Goal: Task Accomplishment & Management: Manage account settings

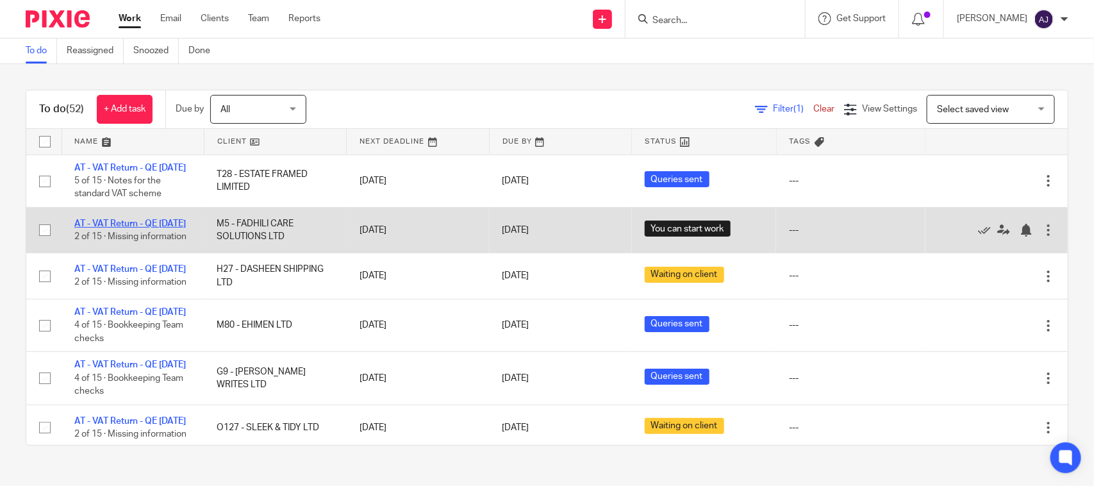
click at [142, 228] on link "AT - VAT Return - QE [DATE]" at bounding box center [129, 223] width 111 height 9
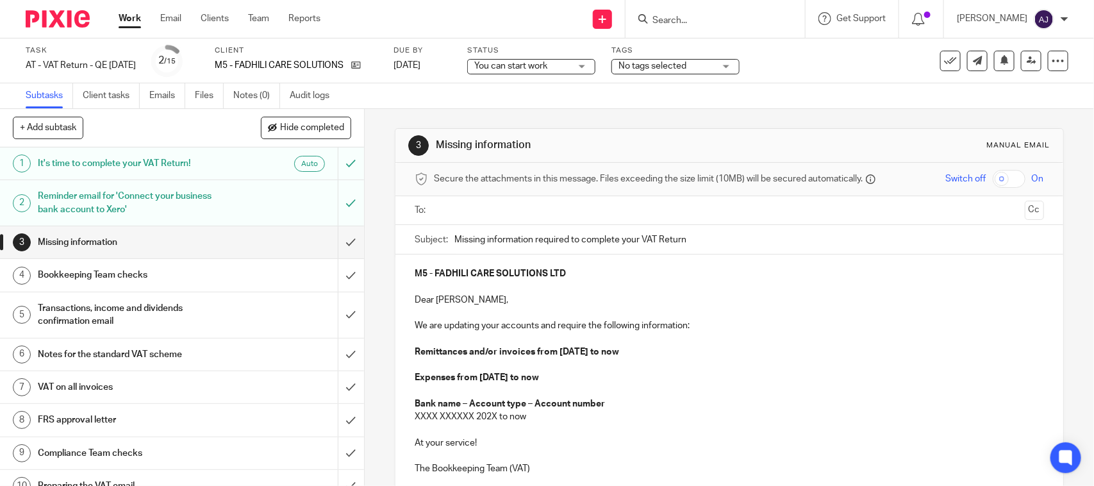
click at [475, 92] on div "Subtasks Client tasks Emails Files Notes (0) Audit logs" at bounding box center [547, 96] width 1094 height 26
click at [459, 97] on div "Subtasks Client tasks Emails Files Notes (0) Audit logs" at bounding box center [547, 96] width 1094 height 26
click at [548, 69] on span "You can start work" at bounding box center [522, 66] width 96 height 13
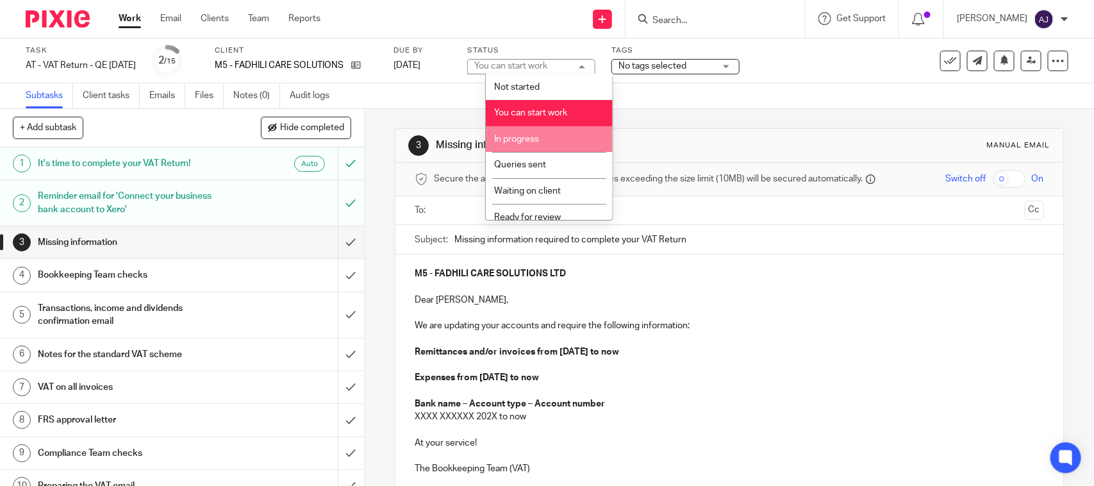
click at [539, 142] on li "In progress" at bounding box center [549, 139] width 127 height 26
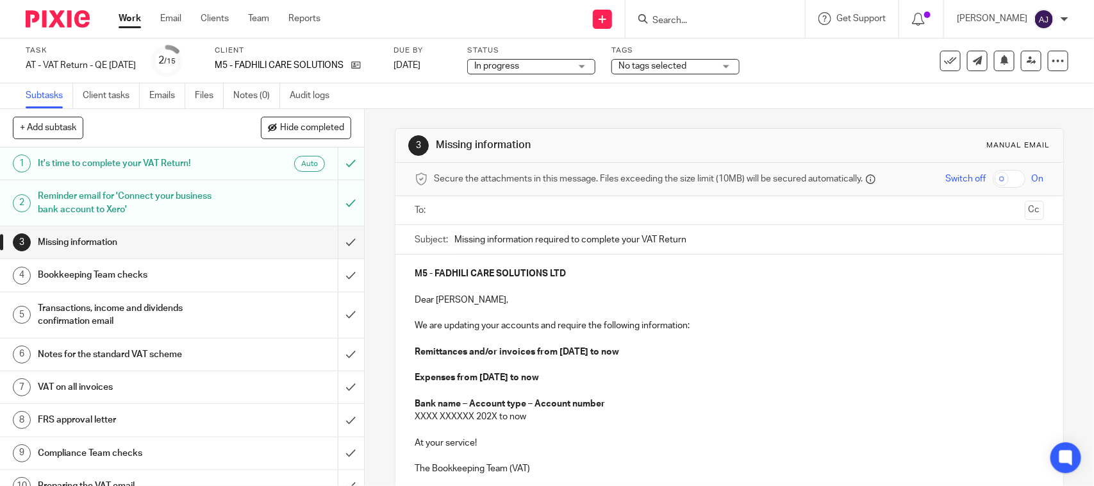
click at [591, 103] on div "Subtasks Client tasks Emails Files Notes (0) Audit logs" at bounding box center [547, 96] width 1094 height 26
